Goal: Transaction & Acquisition: Purchase product/service

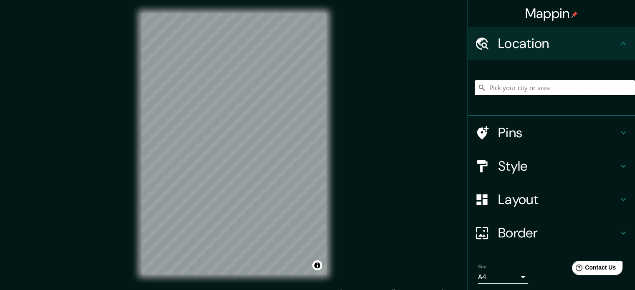
click at [533, 86] on input "Pick your city or area" at bounding box center [554, 87] width 160 height 15
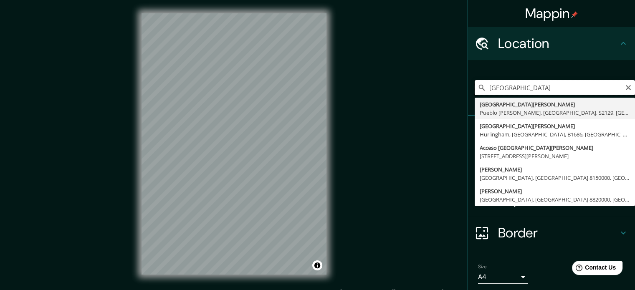
drag, startPoint x: 543, startPoint y: 84, endPoint x: 506, endPoint y: 91, distance: 37.5
click at [506, 91] on input "[GEOGRAPHIC_DATA]" at bounding box center [554, 87] width 160 height 15
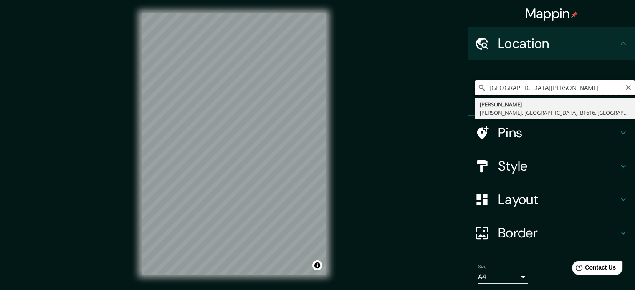
type input "[GEOGRAPHIC_DATA][PERSON_NAME]"
click at [625, 86] on icon "Clear" at bounding box center [627, 87] width 5 height 5
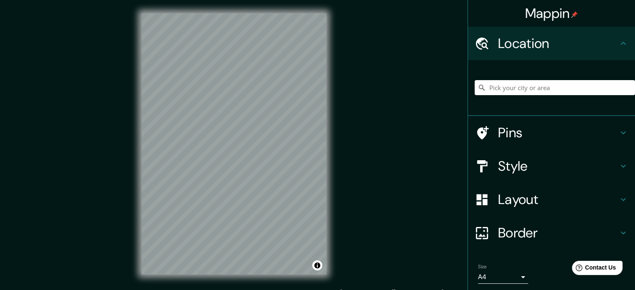
click at [325, 121] on div "© Mapbox © OpenStreetMap Improve this map" at bounding box center [234, 144] width 212 height 288
click at [540, 207] on h4 "Layout" at bounding box center [558, 199] width 120 height 17
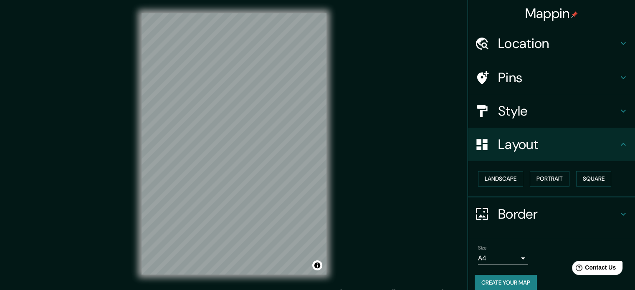
click at [526, 104] on h4 "Style" at bounding box center [558, 111] width 120 height 17
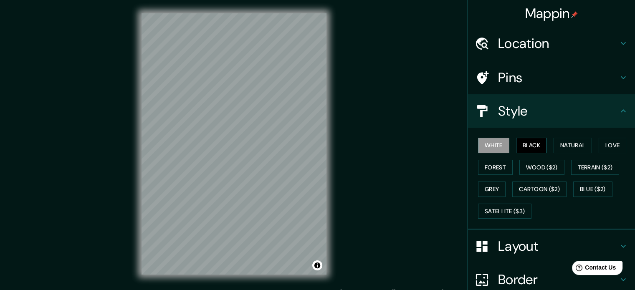
click at [517, 141] on button "Black" at bounding box center [531, 145] width 31 height 15
click at [560, 138] on button "Natural" at bounding box center [572, 145] width 38 height 15
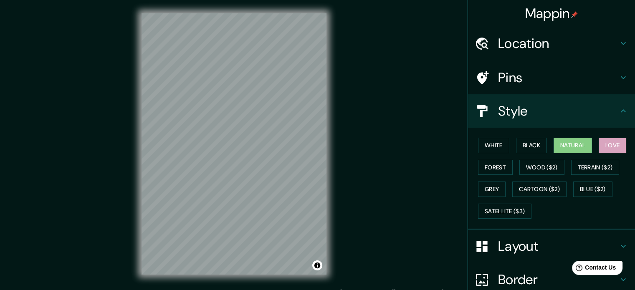
click at [598, 138] on button "Love" at bounding box center [612, 145] width 28 height 15
click at [486, 162] on button "Forest" at bounding box center [495, 167] width 35 height 15
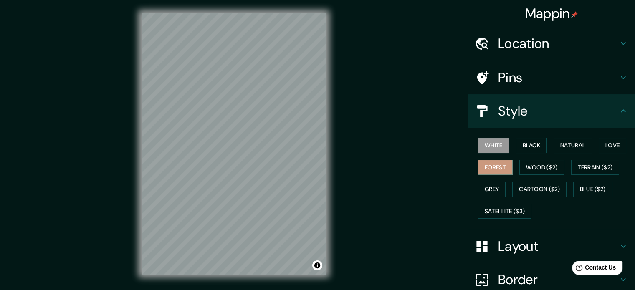
click at [483, 150] on button "White" at bounding box center [493, 145] width 31 height 15
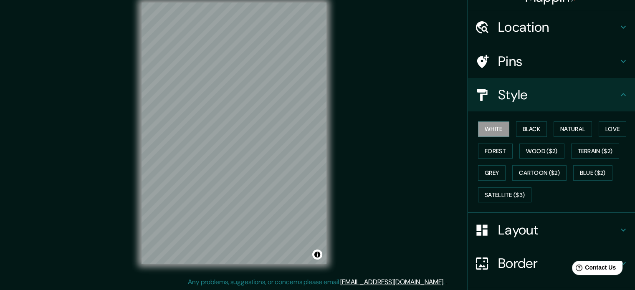
scroll to position [74, 0]
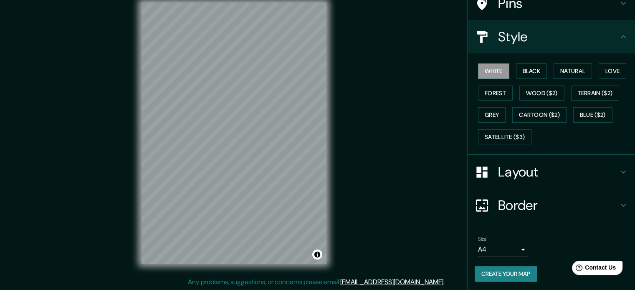
click at [511, 272] on button "Create your map" at bounding box center [505, 273] width 62 height 15
drag, startPoint x: 343, startPoint y: 195, endPoint x: 363, endPoint y: 161, distance: 39.9
click at [363, 161] on div "Mappin Location [PERSON_NAME] [PERSON_NAME], [GEOGRAPHIC_DATA], [GEOGRAPHIC_DAT…" at bounding box center [317, 139] width 635 height 301
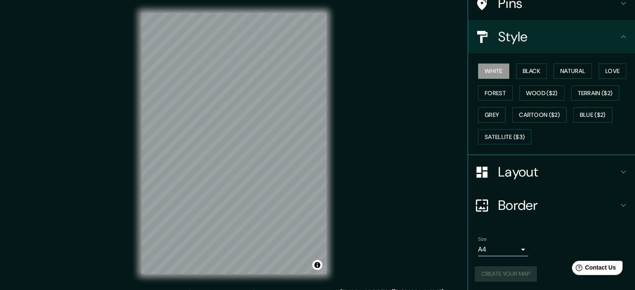
scroll to position [0, 0]
click at [398, 154] on div "Mappin Location [PERSON_NAME] [PERSON_NAME], [GEOGRAPHIC_DATA], [GEOGRAPHIC_DAT…" at bounding box center [317, 150] width 635 height 301
click at [561, 77] on button "Natural" at bounding box center [572, 70] width 38 height 15
